Goal: Task Accomplishment & Management: Use online tool/utility

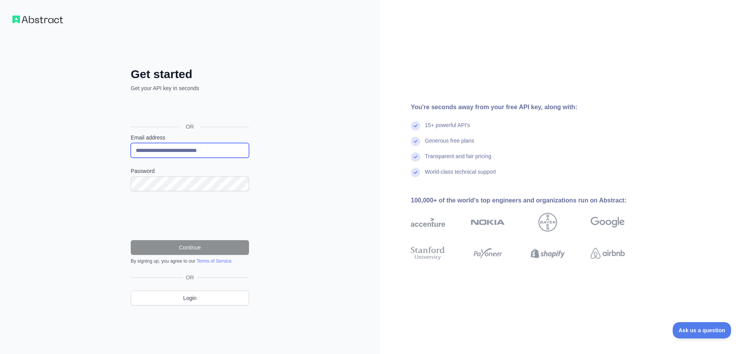
drag, startPoint x: 230, startPoint y: 152, endPoint x: 19, endPoint y: 146, distance: 211.0
click at [59, 146] on div "**********" at bounding box center [190, 177] width 380 height 354
paste input "email"
type input "**********"
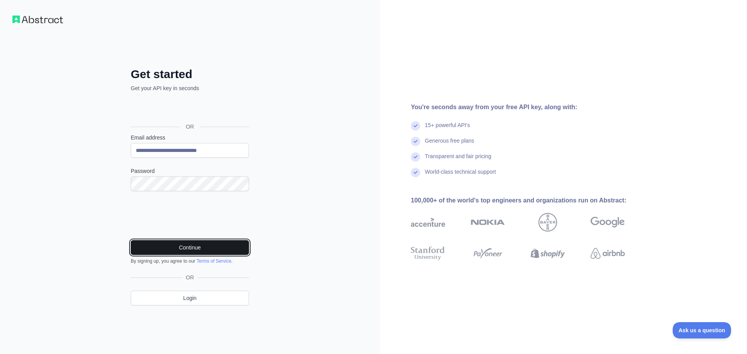
click at [195, 243] on button "Continue" at bounding box center [190, 247] width 118 height 15
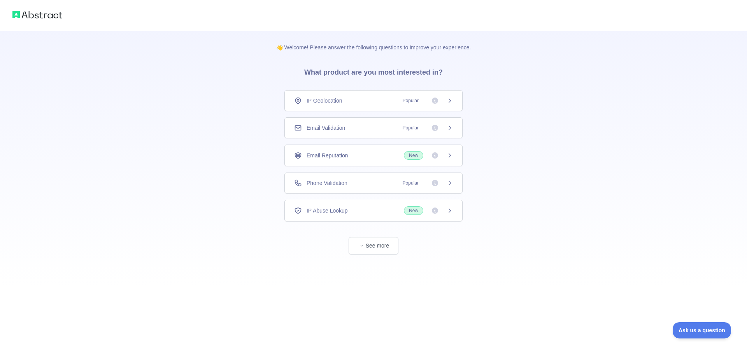
click at [358, 125] on div "Email Validation Popular" at bounding box center [373, 128] width 159 height 8
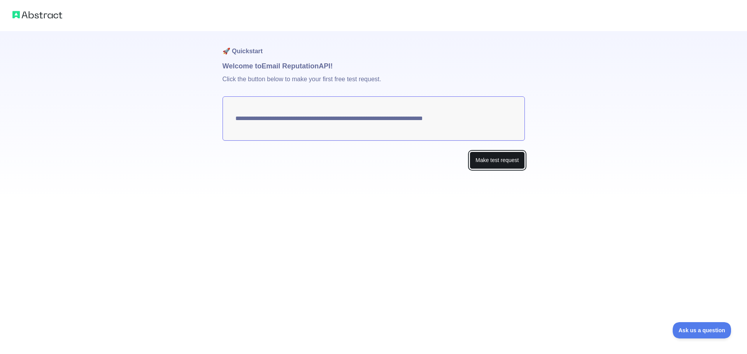
click at [500, 163] on button "Make test request" at bounding box center [497, 161] width 55 height 18
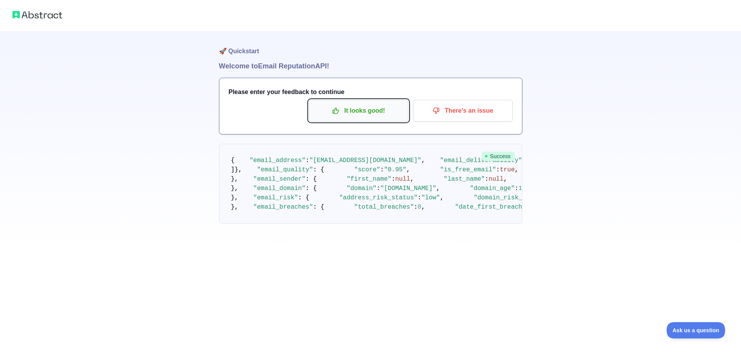
click at [374, 116] on p "It looks good!" at bounding box center [359, 110] width 88 height 13
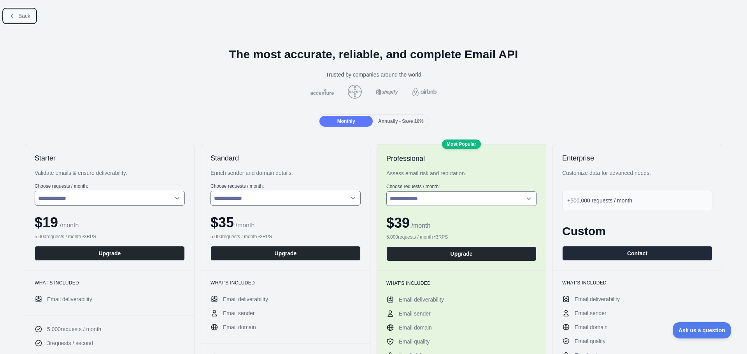
click at [25, 16] on span "Back" at bounding box center [24, 16] width 12 height 6
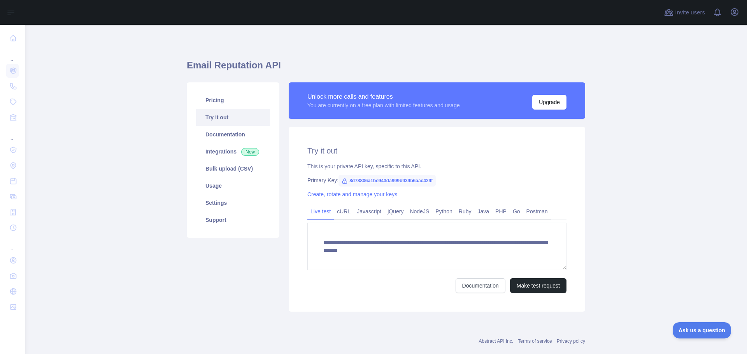
click at [399, 180] on span "8d78806a1be943da999b939b6aac429f" at bounding box center [387, 181] width 97 height 12
copy span "8d78806a1be943da999b939b6aac429f"
